Goal: Check status: Check status

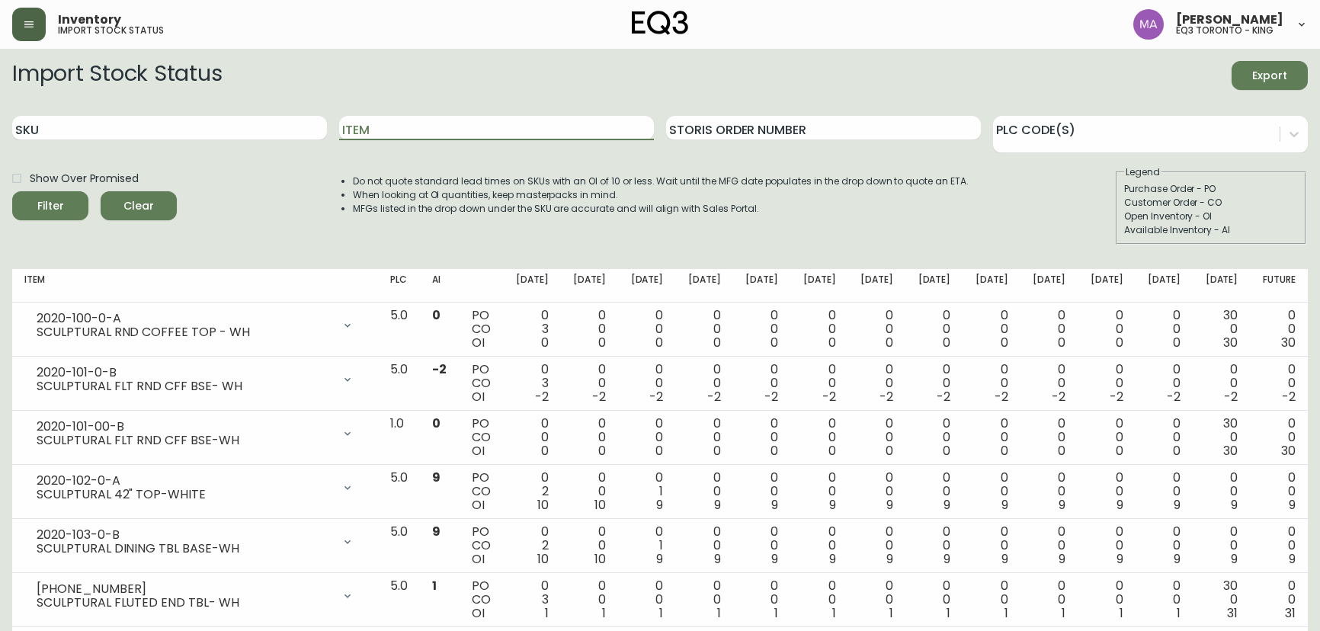
scroll to position [82, 0]
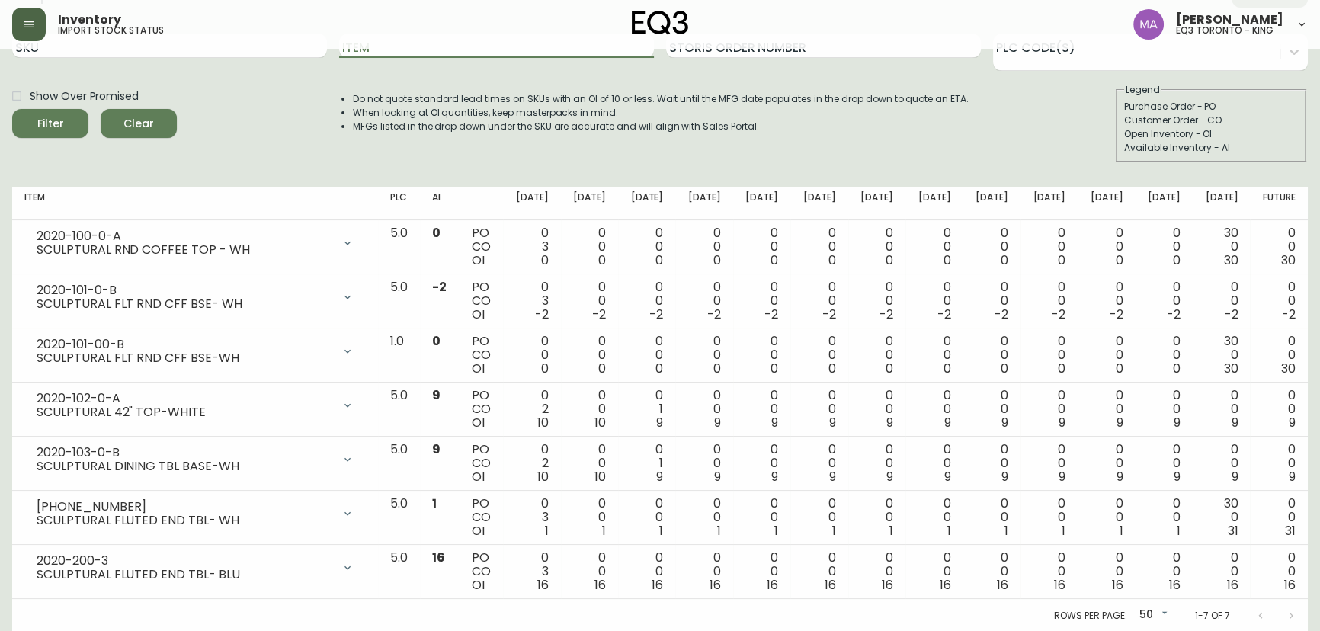
click at [27, 27] on icon "button" at bounding box center [28, 24] width 9 height 6
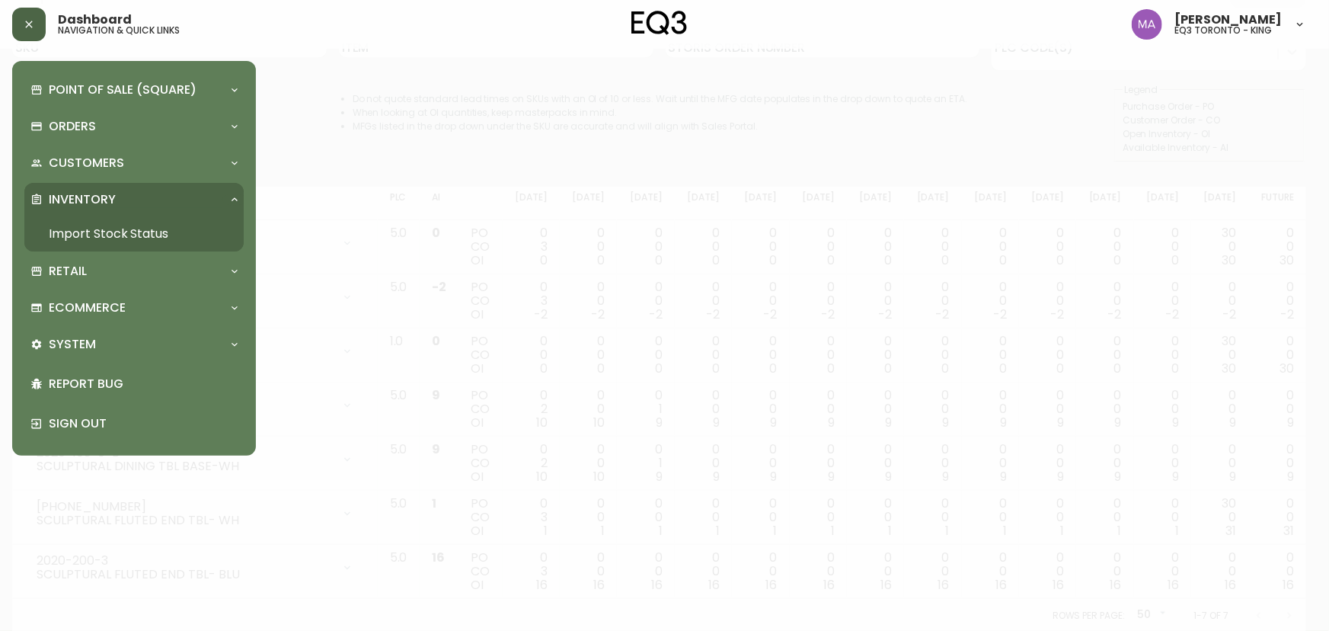
click at [411, 219] on div at bounding box center [664, 315] width 1329 height 631
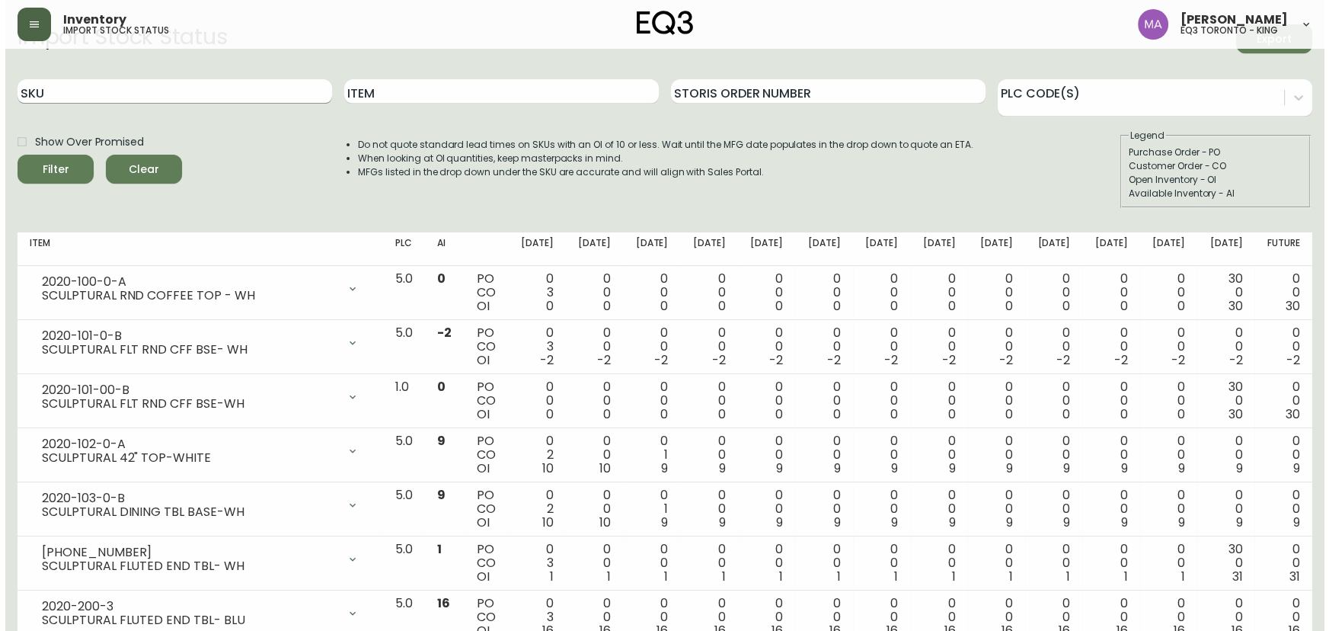
scroll to position [0, 0]
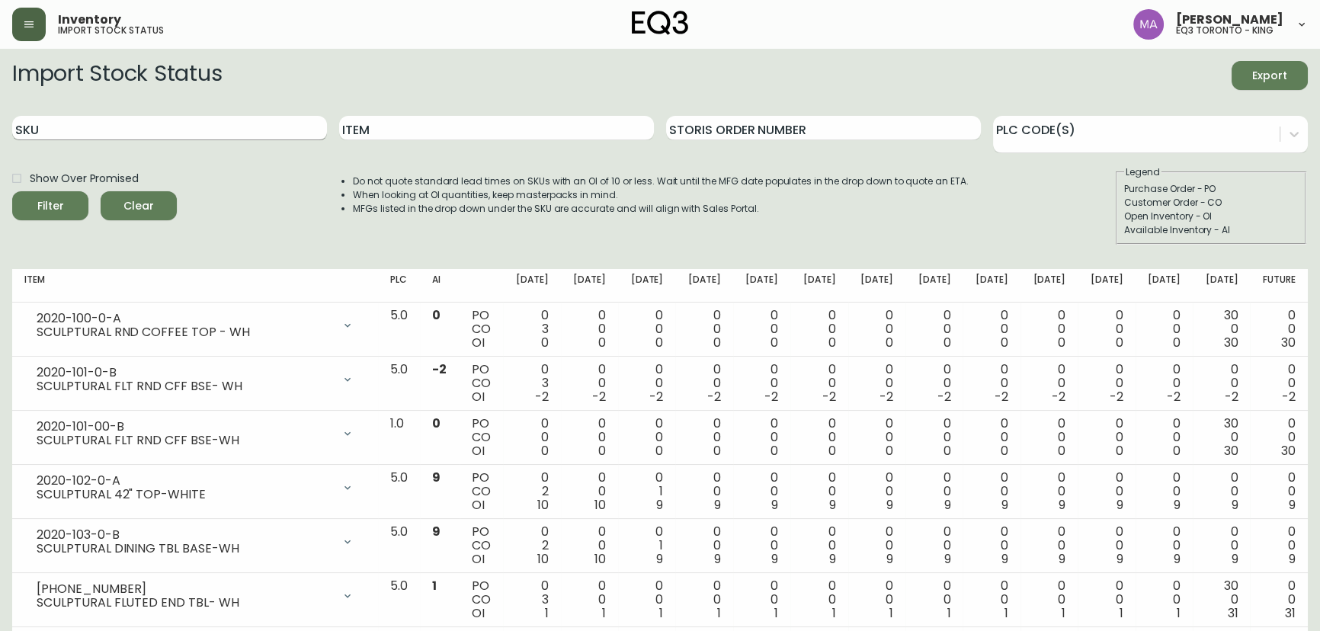
click at [148, 118] on input "SKU" at bounding box center [169, 128] width 315 height 24
paste input "3020-430-45-A"
type input "3020-430-45-A"
click at [12, 191] on button "Filter" at bounding box center [50, 205] width 76 height 29
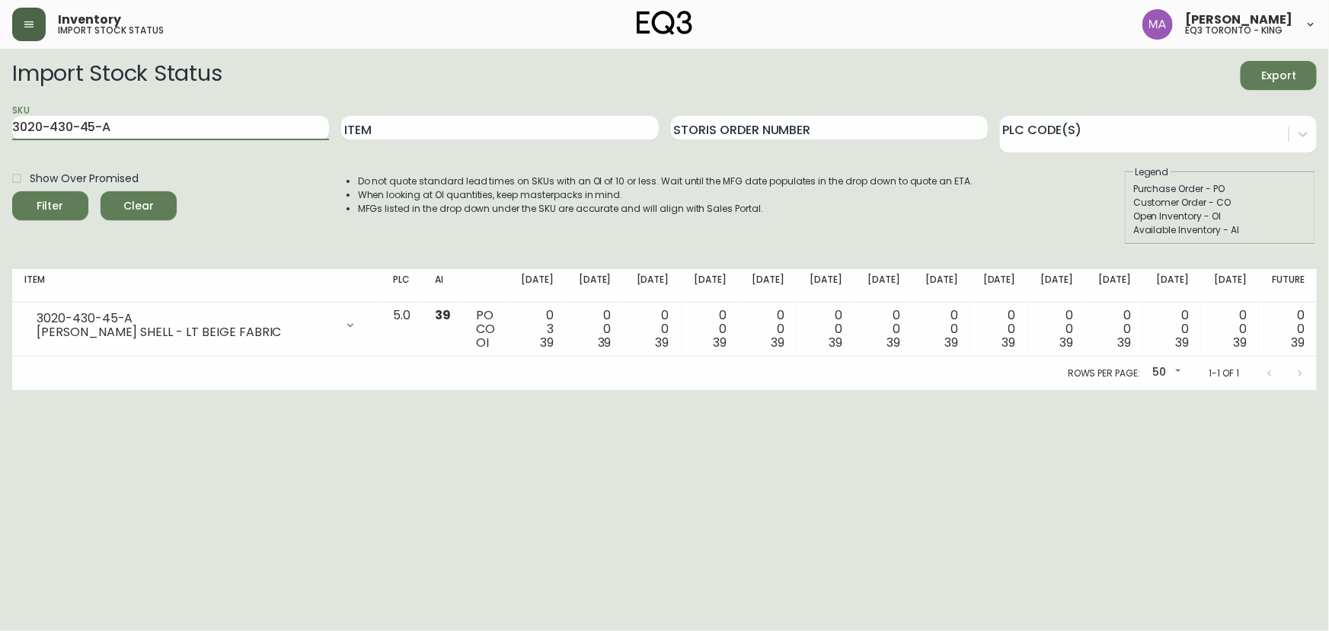
drag, startPoint x: 131, startPoint y: 136, endPoint x: 0, endPoint y: 136, distance: 131.0
click at [0, 136] on main "Import Stock Status Export SKU 3020-430-45-A Item Storis Order Number PLC Code(…" at bounding box center [664, 219] width 1329 height 341
paste input "3020-433-4-B"
type input "3020-433-4-B"
click at [12, 191] on button "Filter" at bounding box center [50, 205] width 76 height 29
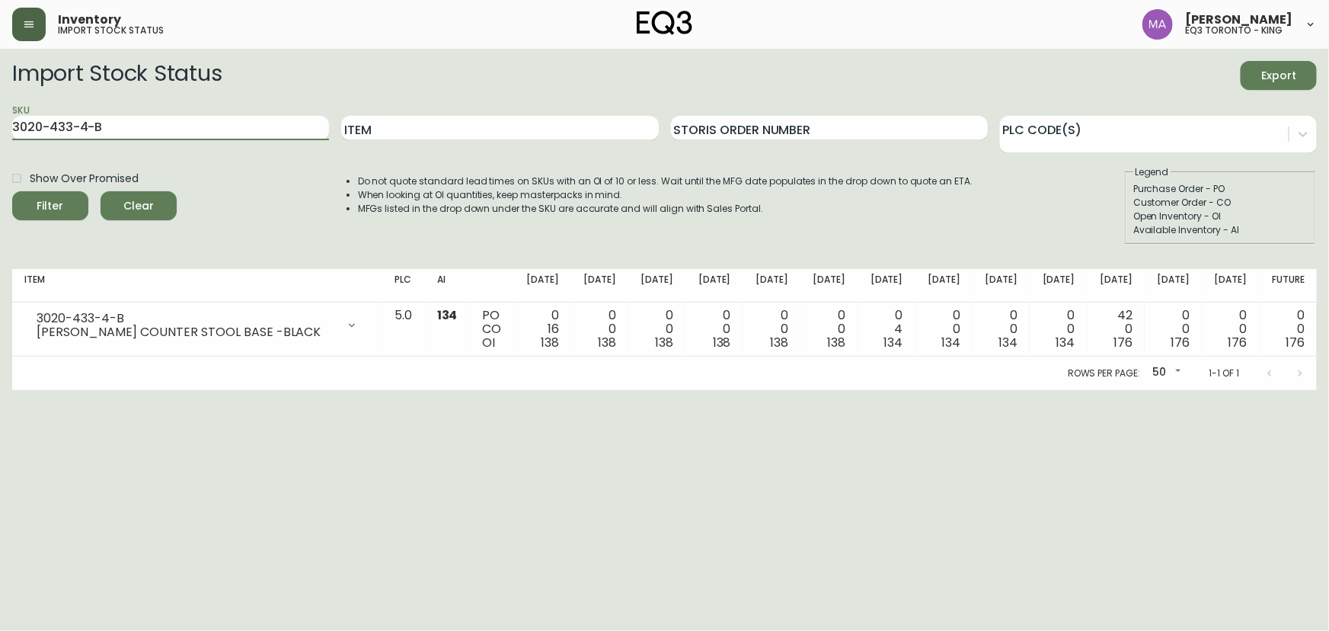
drag, startPoint x: 99, startPoint y: 126, endPoint x: 0, endPoint y: 117, distance: 99.4
click at [0, 117] on main "Import Stock Status Export SKU 3020-433-4-B Item Storis Order Number PLC Code(s…" at bounding box center [664, 219] width 1329 height 341
paste input "[PHONE_NUMBER]"
type input "[PHONE_NUMBER]"
click at [12, 191] on button "Filter" at bounding box center [50, 205] width 76 height 29
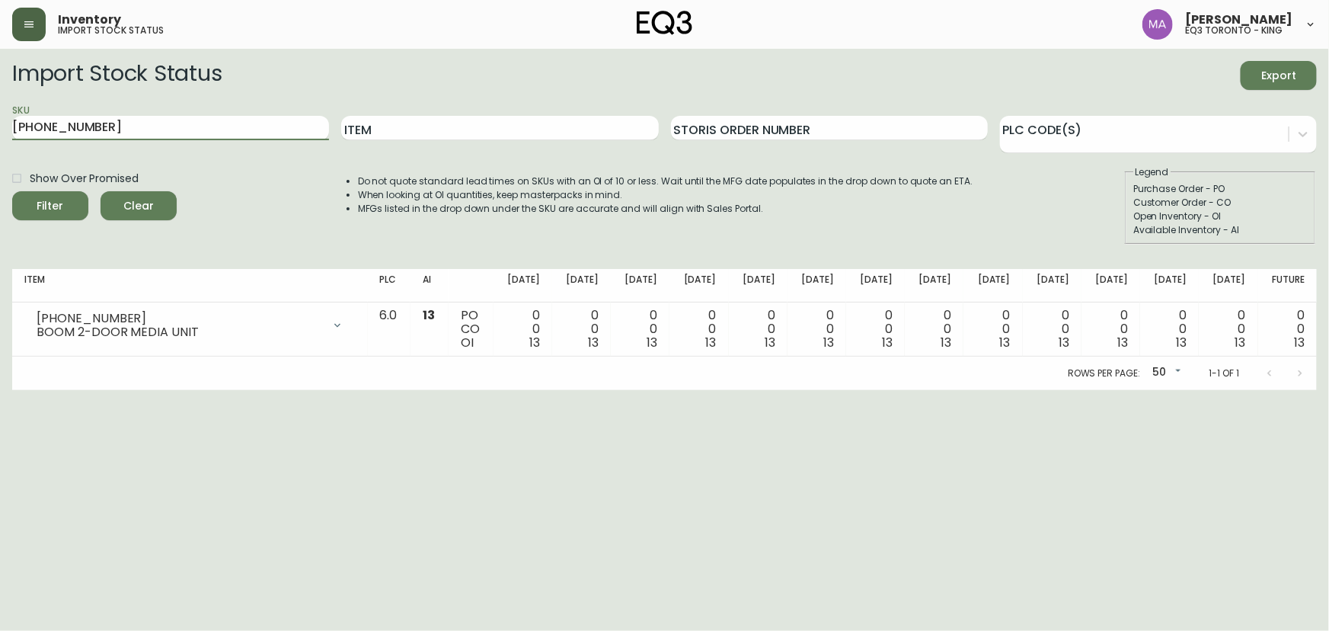
drag, startPoint x: 98, startPoint y: 126, endPoint x: 0, endPoint y: 125, distance: 97.5
click at [0, 125] on main "Import Stock Status Export SKU [PHONE_NUMBER] Item Storis Order Number PLC Code…" at bounding box center [664, 219] width 1329 height 341
paste input "[PHONE_NUMBER]"
type input "[PHONE_NUMBER]"
click at [12, 191] on button "Filter" at bounding box center [50, 205] width 76 height 29
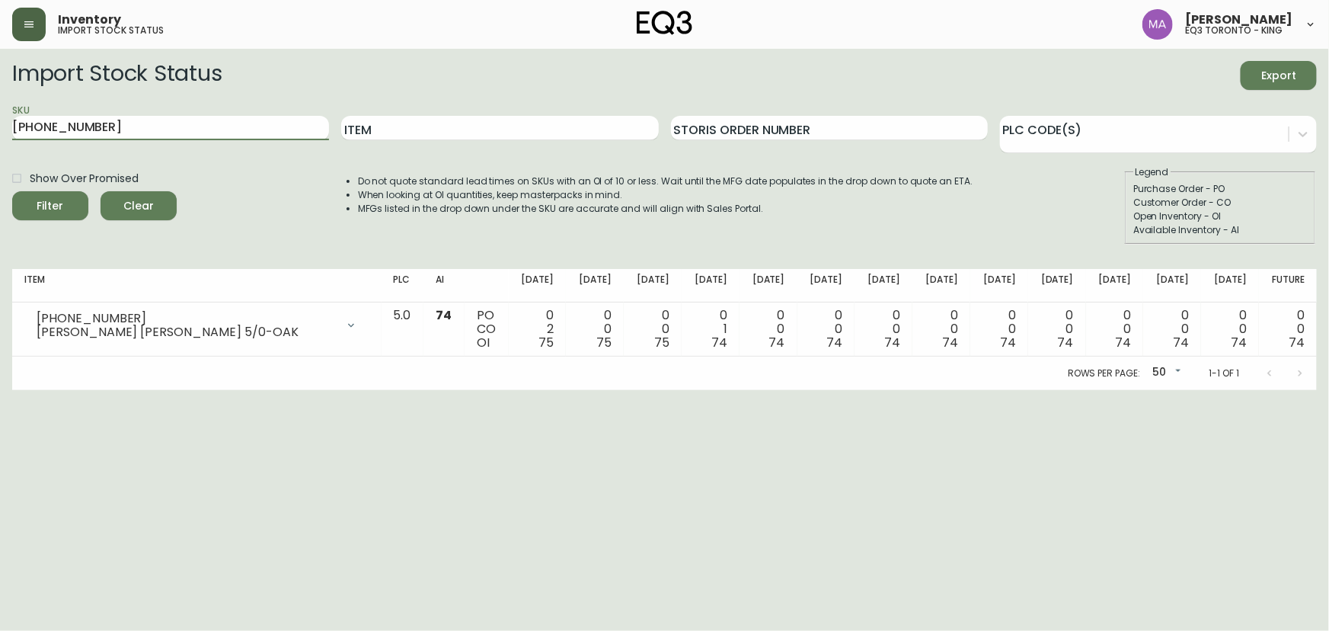
drag, startPoint x: 99, startPoint y: 120, endPoint x: 0, endPoint y: 118, distance: 99.1
click at [0, 118] on main "Import Stock Status Export SKU [PHONE_NUMBER] Item Storis Order Number PLC Code…" at bounding box center [664, 219] width 1329 height 341
paste input "[PHONE_NUMBER]"
type input "[PHONE_NUMBER]"
click at [12, 191] on button "Filter" at bounding box center [50, 205] width 76 height 29
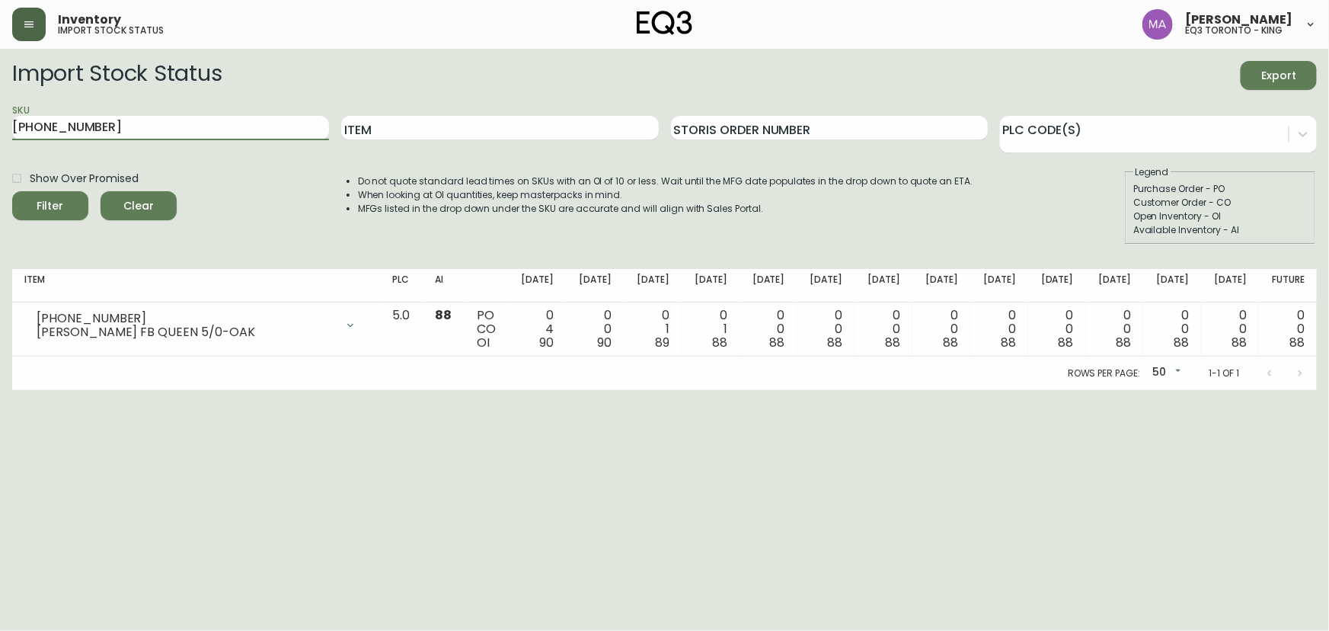
drag, startPoint x: 117, startPoint y: 119, endPoint x: 0, endPoint y: 126, distance: 116.8
click at [0, 126] on main "Import Stock Status Export SKU [PHONE_NUMBER] Item Storis Order Number PLC Code…" at bounding box center [664, 219] width 1329 height 341
paste input "[PHONE_NUMBER]"
type input "[PHONE_NUMBER]"
click at [12, 191] on button "Filter" at bounding box center [50, 205] width 76 height 29
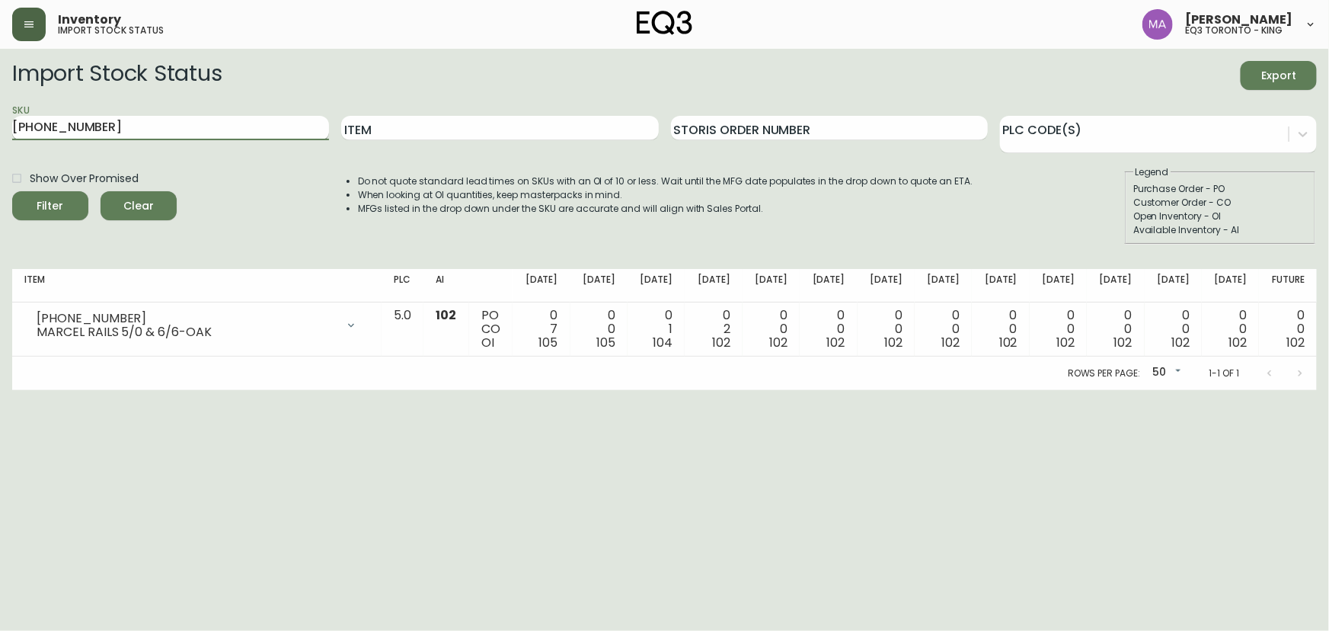
click at [103, 139] on div "SKU [PHONE_NUMBER]" at bounding box center [170, 129] width 317 height 50
drag, startPoint x: 106, startPoint y: 130, endPoint x: 0, endPoint y: 117, distance: 106.6
click at [0, 117] on main "Import Stock Status Export SKU [PHONE_NUMBER] Item Storis Order Number PLC Code…" at bounding box center [664, 219] width 1329 height 341
paste input "[PHONE_NUMBER]"
type input "[PHONE_NUMBER]"
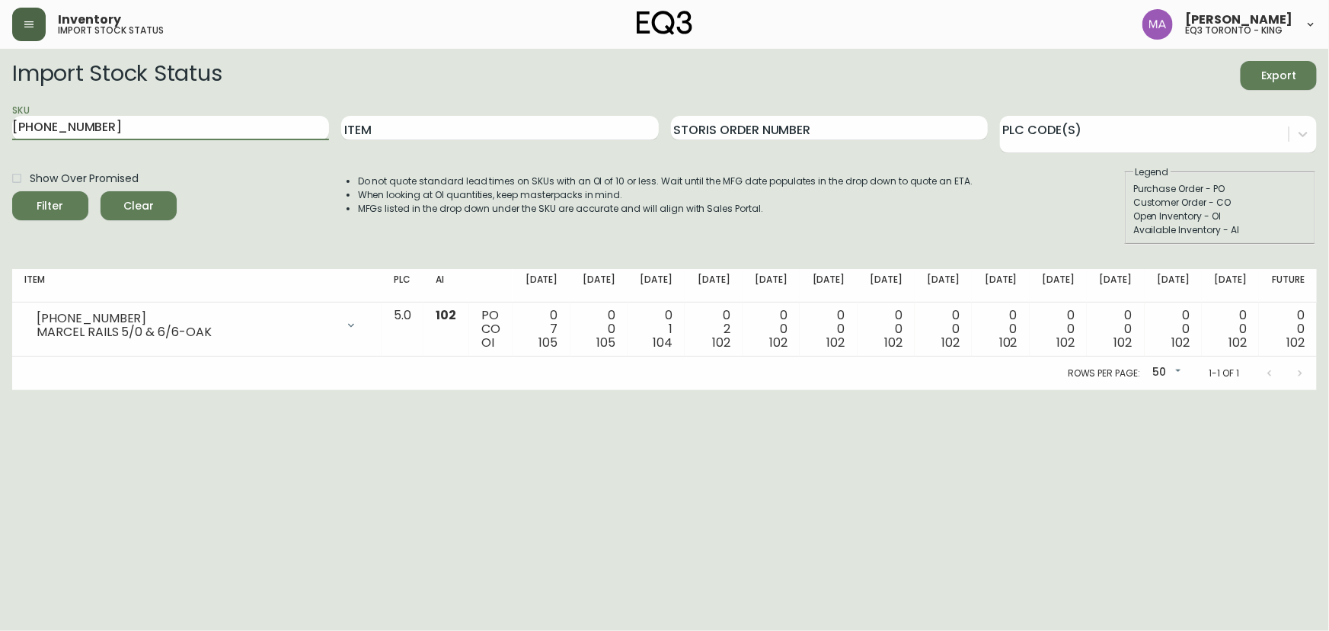
click at [12, 191] on button "Filter" at bounding box center [50, 205] width 76 height 29
drag, startPoint x: 90, startPoint y: 438, endPoint x: 144, endPoint y: 370, distance: 86.7
click at [90, 390] on html "Inventory import stock status [PERSON_NAME] eq3 [GEOGRAPHIC_DATA] - king Import…" at bounding box center [664, 195] width 1329 height 390
drag, startPoint x: 95, startPoint y: 126, endPoint x: 2, endPoint y: 132, distance: 93.1
click at [2, 132] on main "Import Stock Status Export SKU [PHONE_NUMBER] Item Storis Order Number PLC Code…" at bounding box center [664, 219] width 1329 height 341
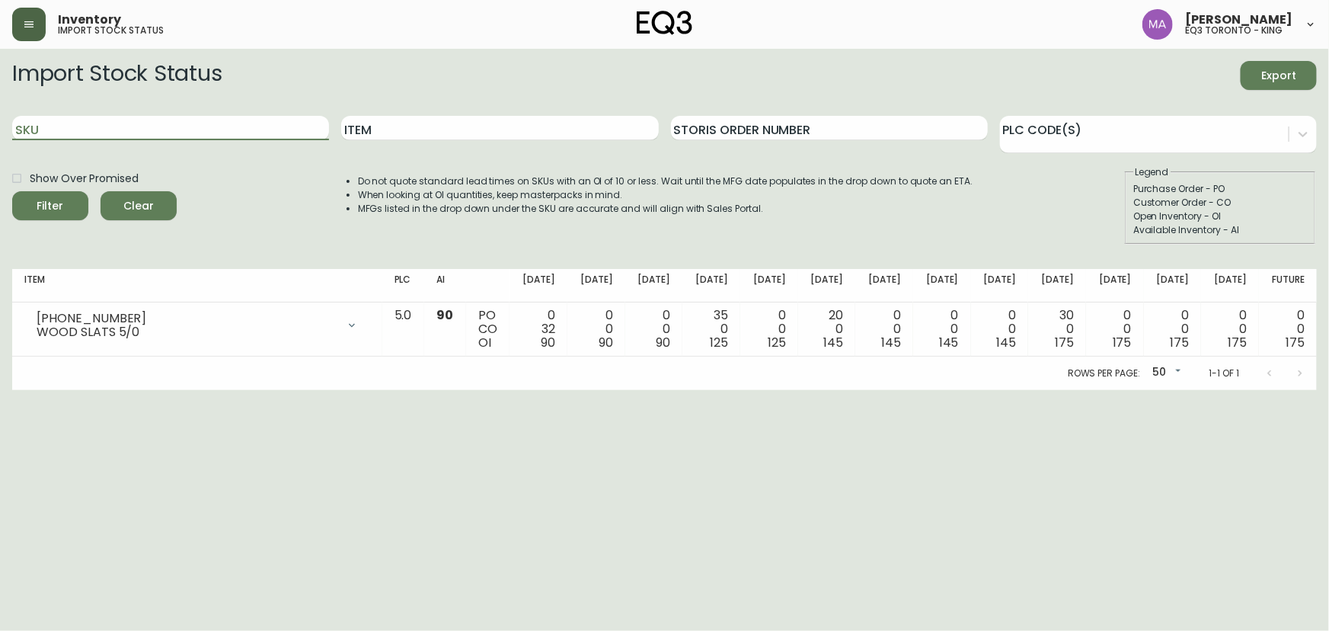
paste input "[PHONE_NUMBER]"
type input "[PHONE_NUMBER]"
click at [12, 191] on button "Filter" at bounding box center [50, 205] width 76 height 29
